Goal: Information Seeking & Learning: Learn about a topic

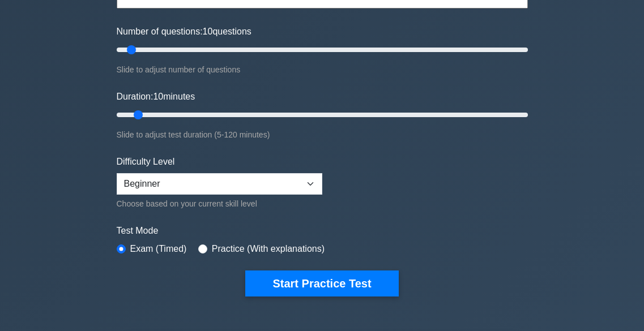
scroll to position [144, 0]
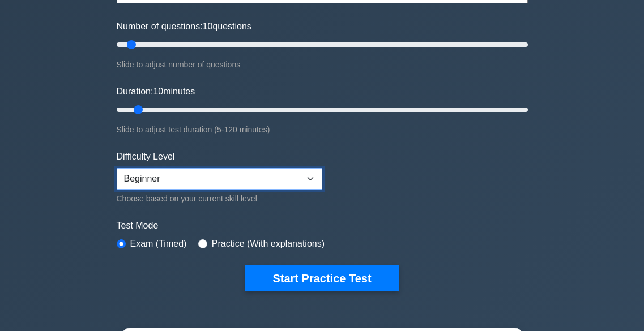
click at [302, 176] on select "Beginner Intermediate Expert" at bounding box center [220, 179] width 206 height 22
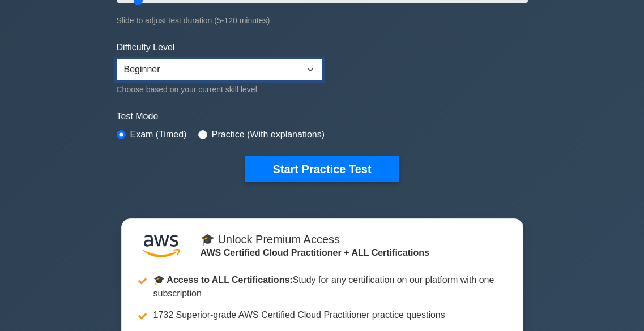
scroll to position [254, 0]
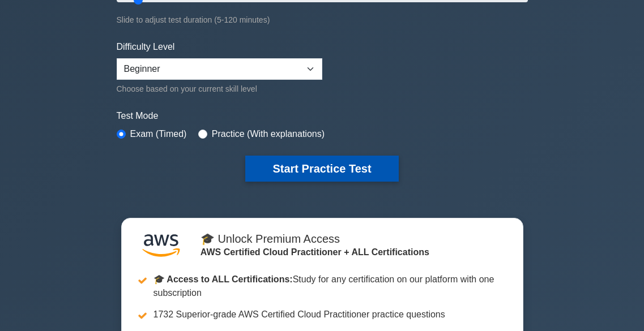
click at [322, 163] on button "Start Practice Test" at bounding box center [321, 169] width 153 height 26
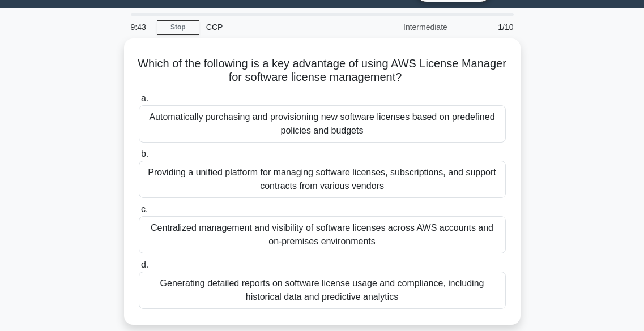
scroll to position [28, 0]
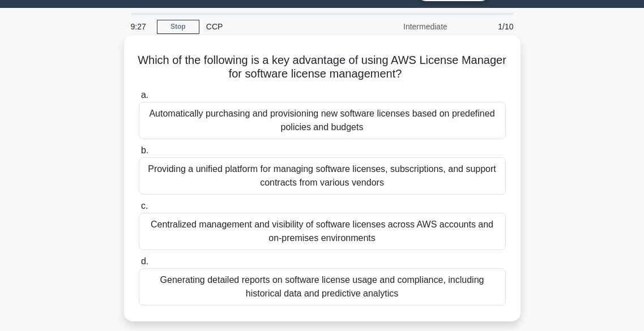
click at [373, 288] on div "Generating detailed reports on software license usage and compliance, including…" at bounding box center [322, 286] width 367 height 37
click at [139, 266] on input "d. Generating detailed reports on software license usage and compliance, includ…" at bounding box center [139, 261] width 0 height 7
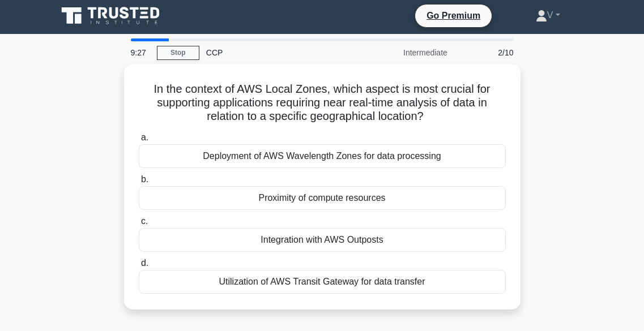
scroll to position [0, 0]
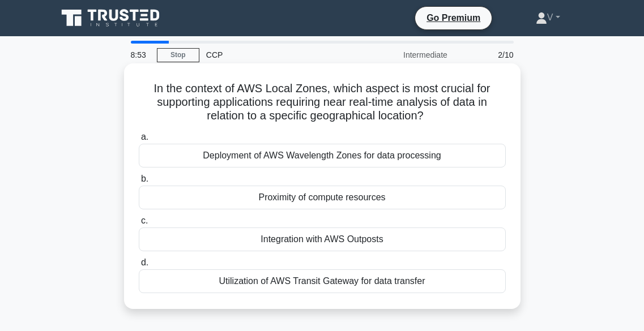
click at [329, 288] on div "Utilization of AWS Transit Gateway for data transfer" at bounding box center [322, 282] width 367 height 24
click at [139, 267] on input "d. Utilization of AWS Transit Gateway for data transfer" at bounding box center [139, 262] width 0 height 7
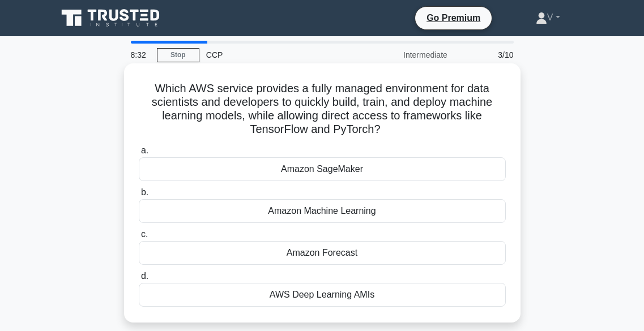
click at [367, 215] on div "Amazon Machine Learning" at bounding box center [322, 211] width 367 height 24
click at [139, 197] on input "b. Amazon Machine Learning" at bounding box center [139, 192] width 0 height 7
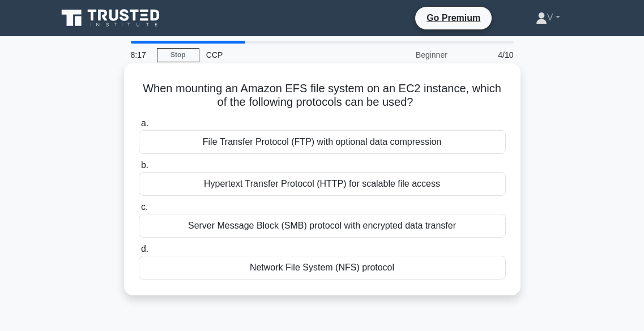
click at [340, 271] on div "Network File System (NFS) protocol" at bounding box center [322, 268] width 367 height 24
click at [139, 253] on input "d. Network File System (NFS) protocol" at bounding box center [139, 249] width 0 height 7
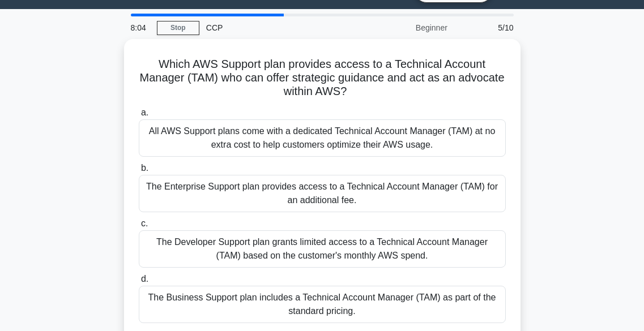
scroll to position [28, 0]
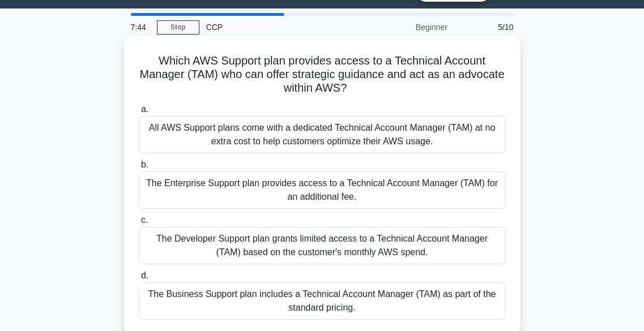
click at [321, 301] on div "The Business Support plan includes a Technical Account Manager (TAM) as part of…" at bounding box center [322, 301] width 367 height 37
click at [139, 280] on input "d. The Business Support plan includes a Technical Account Manager (TAM) as part…" at bounding box center [139, 275] width 0 height 7
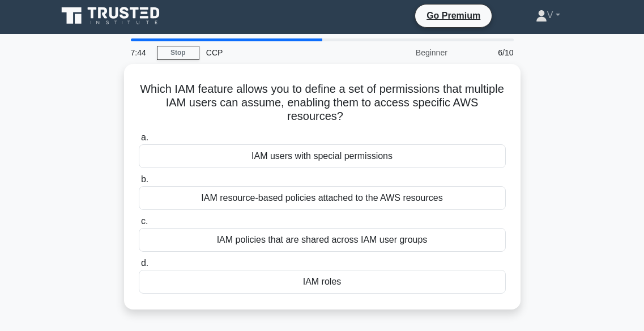
scroll to position [0, 0]
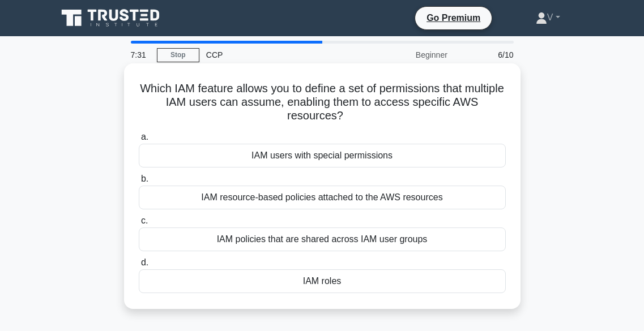
click at [342, 237] on div "IAM policies that are shared across IAM user groups" at bounding box center [322, 240] width 367 height 24
click at [139, 225] on input "c. IAM policies that are shared across IAM user groups" at bounding box center [139, 220] width 0 height 7
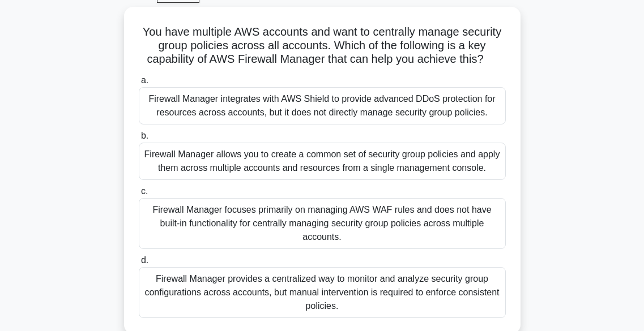
scroll to position [62, 0]
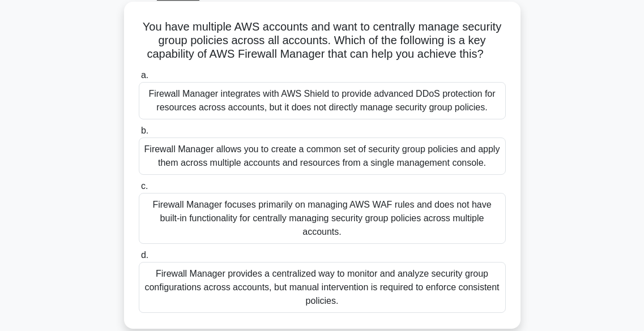
click at [387, 169] on div "Firewall Manager allows you to create a common set of security group policies a…" at bounding box center [322, 156] width 367 height 37
click at [139, 135] on input "b. Firewall Manager allows you to create a common set of security group policie…" at bounding box center [139, 130] width 0 height 7
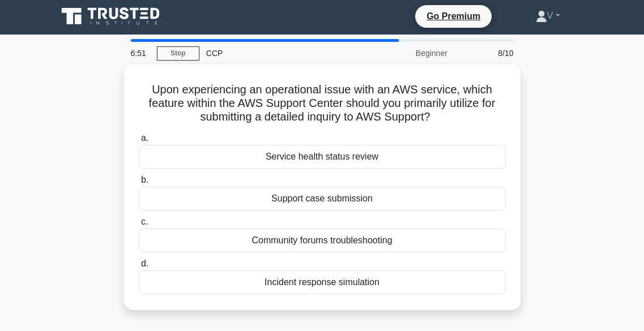
scroll to position [0, 0]
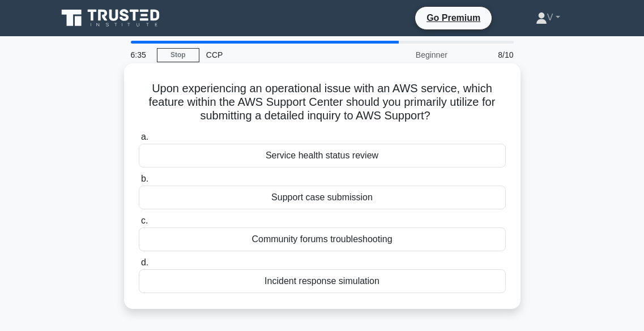
click at [348, 288] on div "Incident response simulation" at bounding box center [322, 282] width 367 height 24
click at [139, 267] on input "d. Incident response simulation" at bounding box center [139, 262] width 0 height 7
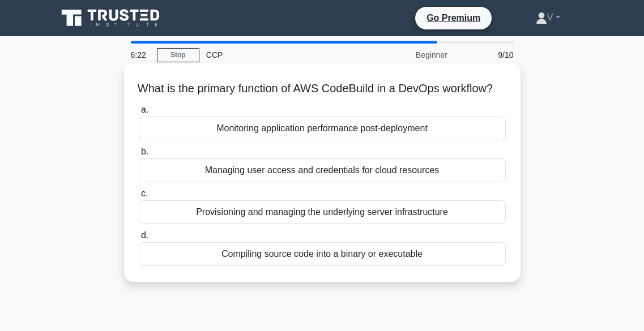
click at [325, 266] on div "Compiling source code into a binary or executable" at bounding box center [322, 254] width 367 height 24
click at [139, 240] on input "d. Compiling source code into a binary or executable" at bounding box center [139, 235] width 0 height 7
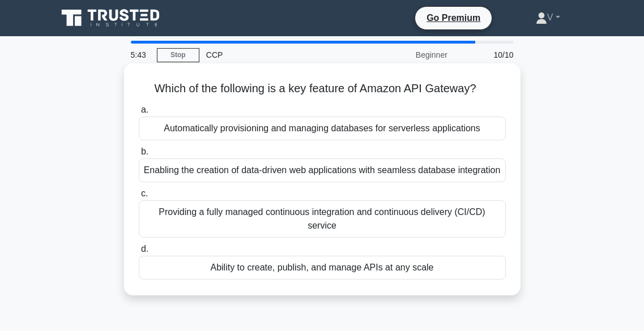
click at [331, 214] on div "Providing a fully managed continuous integration and continuous delivery (CI/CD…" at bounding box center [322, 219] width 367 height 37
click at [139, 198] on input "c. Providing a fully managed continuous integration and continuous delivery (CI…" at bounding box center [139, 193] width 0 height 7
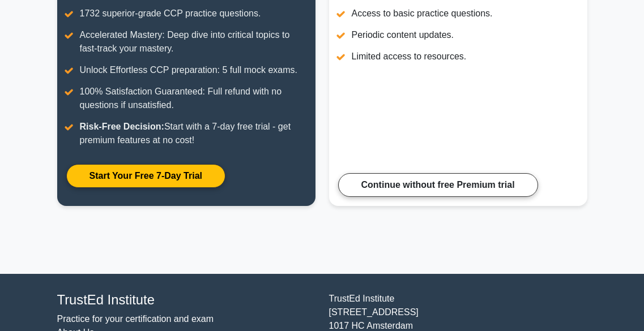
scroll to position [244, 0]
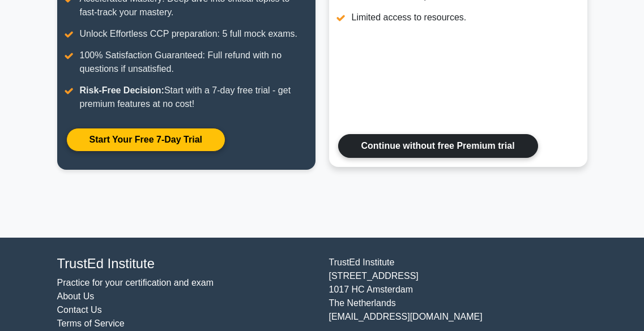
click at [442, 142] on link "Continue without free Premium trial" at bounding box center [438, 146] width 200 height 24
